Goal: Transaction & Acquisition: Purchase product/service

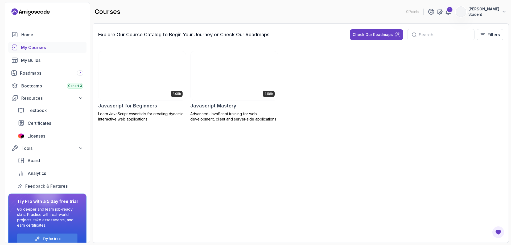
click at [238, 83] on img at bounding box center [235, 75] width 92 height 51
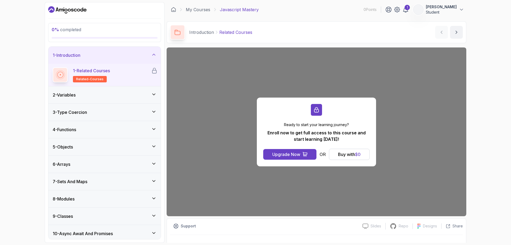
click at [69, 10] on icon "Dashboard" at bounding box center [67, 10] width 38 height 9
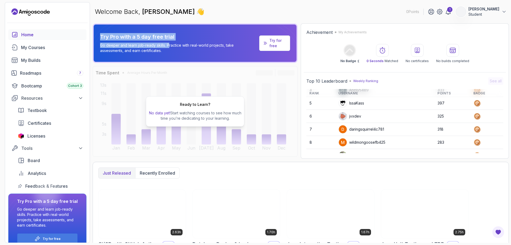
drag, startPoint x: 108, startPoint y: 35, endPoint x: 164, endPoint y: 48, distance: 57.1
click at [166, 46] on div "Try Pro with a 5 day free trial Go deeper and learn job-ready skills. Practice …" at bounding box center [195, 42] width 205 height 39
click at [125, 47] on p "Go deeper and learn job-ready skills. Practice with real-world projects, take a…" at bounding box center [178, 48] width 157 height 11
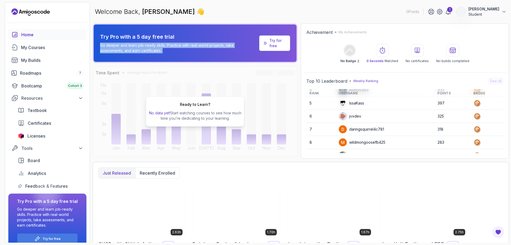
click at [125, 47] on p "Go deeper and learn job-ready skills. Practice with real-world projects, take a…" at bounding box center [178, 48] width 157 height 11
click at [156, 43] on p "Go deeper and learn job-ready skills. Practice with real-world projects, take a…" at bounding box center [178, 48] width 157 height 11
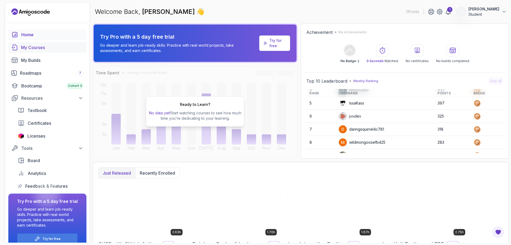
click at [42, 48] on div "My Courses" at bounding box center [52, 47] width 62 height 6
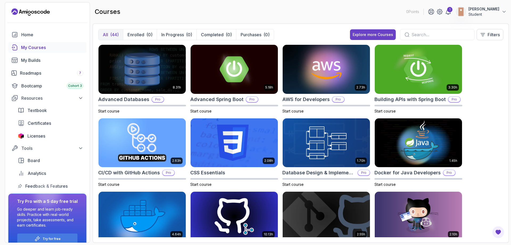
click at [483, 67] on div "8.31h Advanced Databases Pro Start course 5.18h Advanced Spring Boot Pro Start …" at bounding box center [300, 140] width 405 height 193
click at [422, 34] on input "text" at bounding box center [441, 34] width 59 height 6
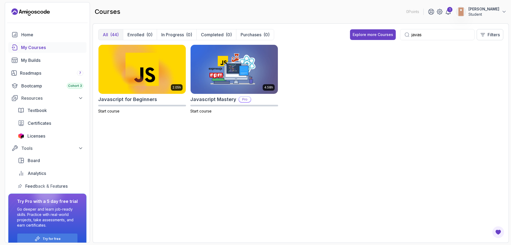
type input "javas"
click at [326, 157] on div "2.05h Javascript for Beginners Start course 4.58h Javascript Mastery Pro Start …" at bounding box center [300, 140] width 405 height 193
click at [209, 70] on img at bounding box center [235, 68] width 92 height 51
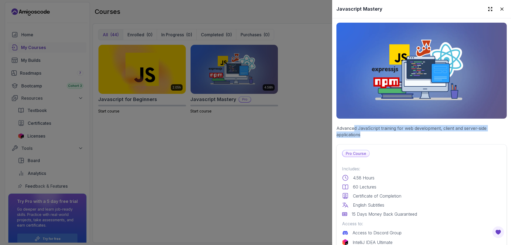
drag, startPoint x: 354, startPoint y: 127, endPoint x: 405, endPoint y: 133, distance: 51.2
click at [405, 133] on p "Advanced JavaScript training for web development, client and server-side applic…" at bounding box center [422, 131] width 170 height 13
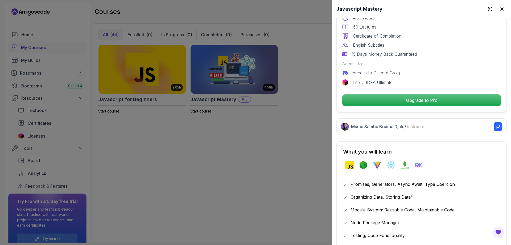
scroll to position [213, 0]
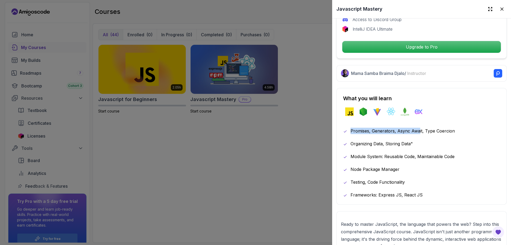
drag, startPoint x: 348, startPoint y: 127, endPoint x: 419, endPoint y: 127, distance: 70.9
click at [418, 128] on div "Promises, Generators, Async Await, Type Coercion" at bounding box center [421, 131] width 157 height 6
click at [344, 129] on icon at bounding box center [345, 131] width 4 height 4
click at [345, 129] on icon at bounding box center [345, 131] width 4 height 4
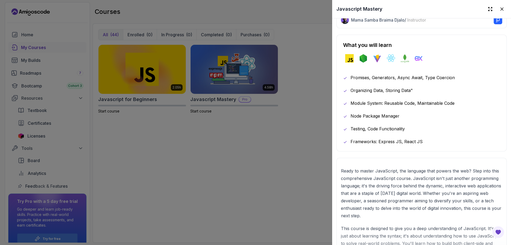
scroll to position [293, 0]
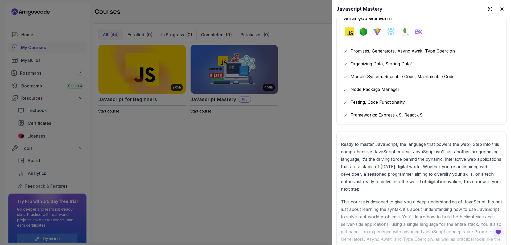
drag, startPoint x: 408, startPoint y: 151, endPoint x: 468, endPoint y: 152, distance: 59.4
click at [468, 152] on div at bounding box center [422, 197] width 170 height 133
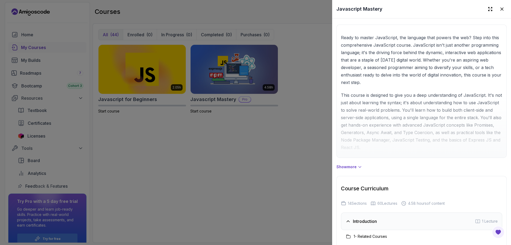
scroll to position [480, 0]
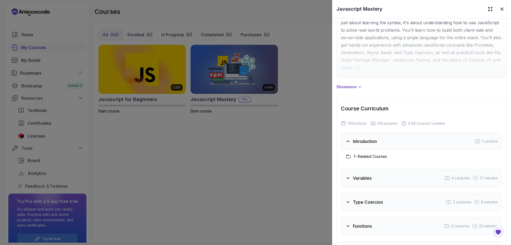
click at [369, 142] on h3 "Introduction" at bounding box center [365, 141] width 24 height 6
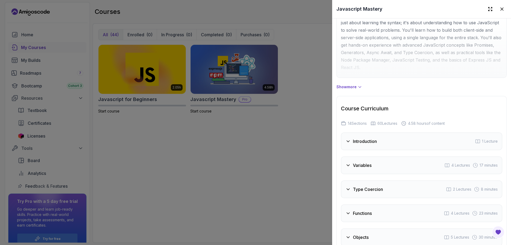
click at [369, 142] on h3 "Introduction" at bounding box center [365, 141] width 24 height 6
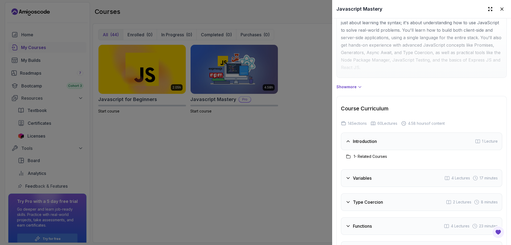
click at [369, 142] on h3 "Introduction" at bounding box center [365, 141] width 24 height 6
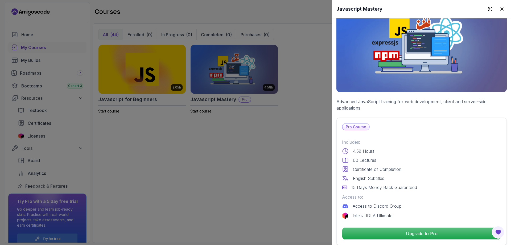
scroll to position [80, 0]
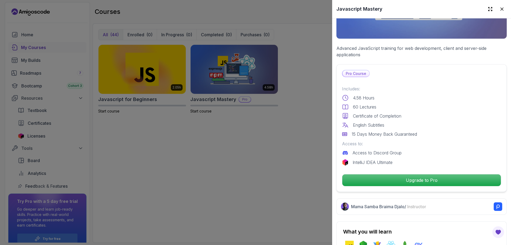
click at [248, 110] on div at bounding box center [255, 122] width 511 height 245
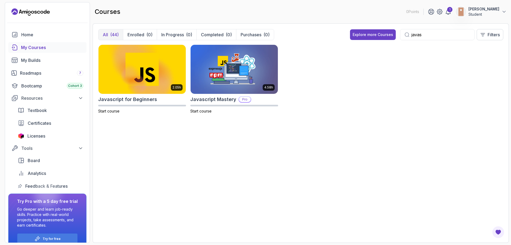
click at [440, 38] on div "javas" at bounding box center [437, 34] width 75 height 11
click at [438, 35] on input "javas" at bounding box center [441, 34] width 59 height 6
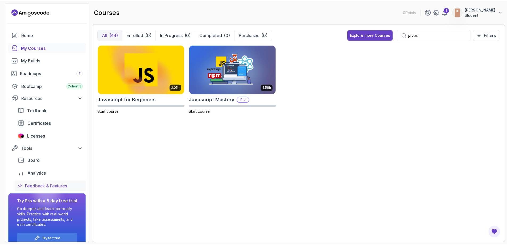
scroll to position [9, 0]
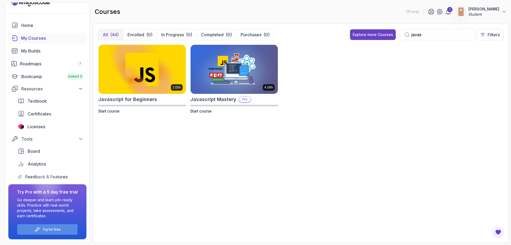
click at [53, 227] on p "Try for free" at bounding box center [52, 229] width 18 height 4
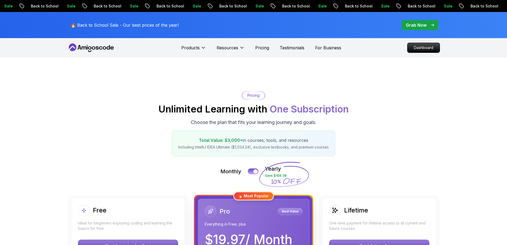
click at [326, 110] on h2 "Unlimited Learning with One Subscription" at bounding box center [254, 109] width 190 height 11
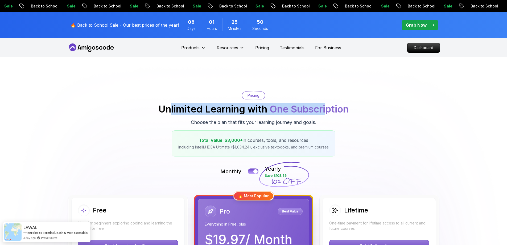
scroll to position [133, 0]
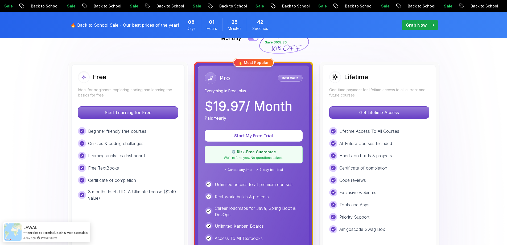
click at [372, 115] on p "Get Lifetime Access" at bounding box center [379, 112] width 95 height 11
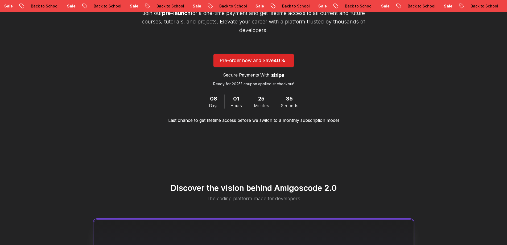
scroll to position [80, 0]
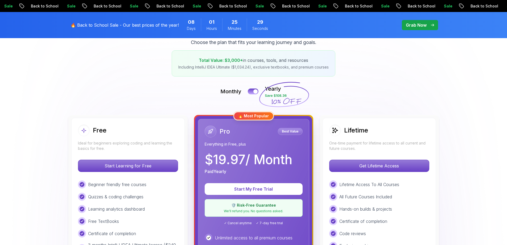
click at [270, 112] on div "🔥 Most Popular" at bounding box center [254, 116] width 40 height 9
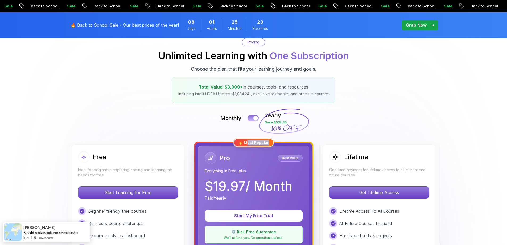
click at [254, 117] on div at bounding box center [256, 118] width 5 height 5
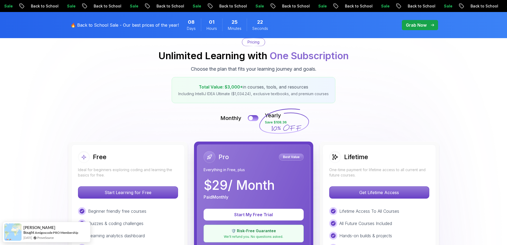
scroll to position [107, 0]
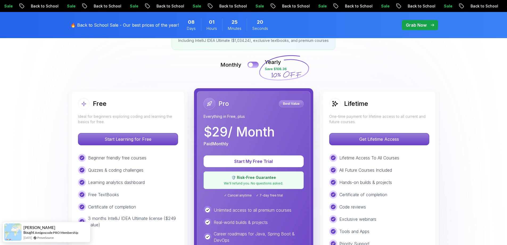
click at [251, 64] on div at bounding box center [251, 65] width 5 height 5
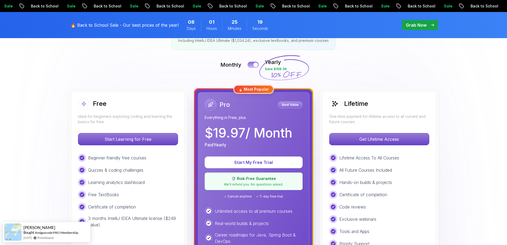
click at [251, 65] on button at bounding box center [253, 65] width 11 height 6
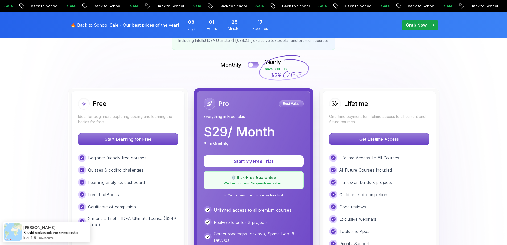
drag, startPoint x: 250, startPoint y: 65, endPoint x: 250, endPoint y: 68, distance: 2.9
click at [250, 65] on div at bounding box center [251, 65] width 5 height 5
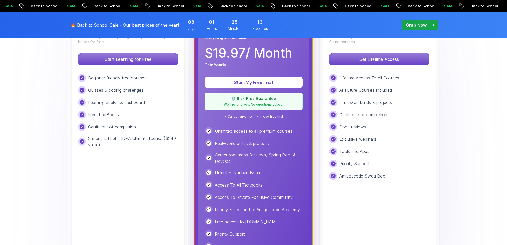
scroll to position [133, 0]
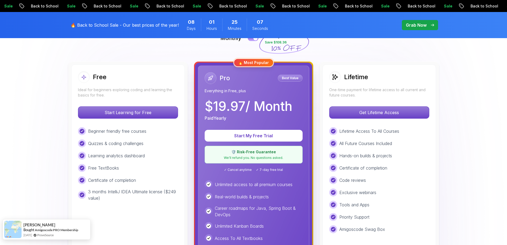
click at [54, 234] on link "ProveSource" at bounding box center [45, 235] width 17 height 5
